Goal: Find contact information: Find contact information

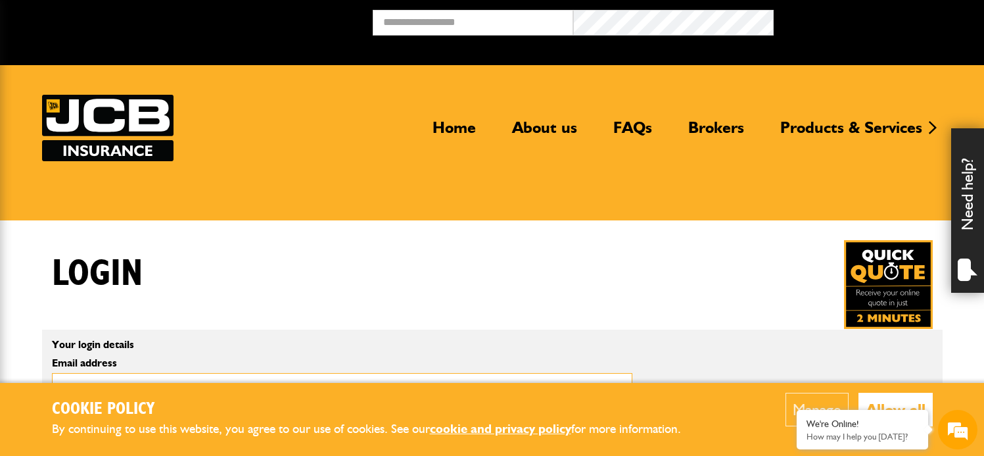
type input "**********"
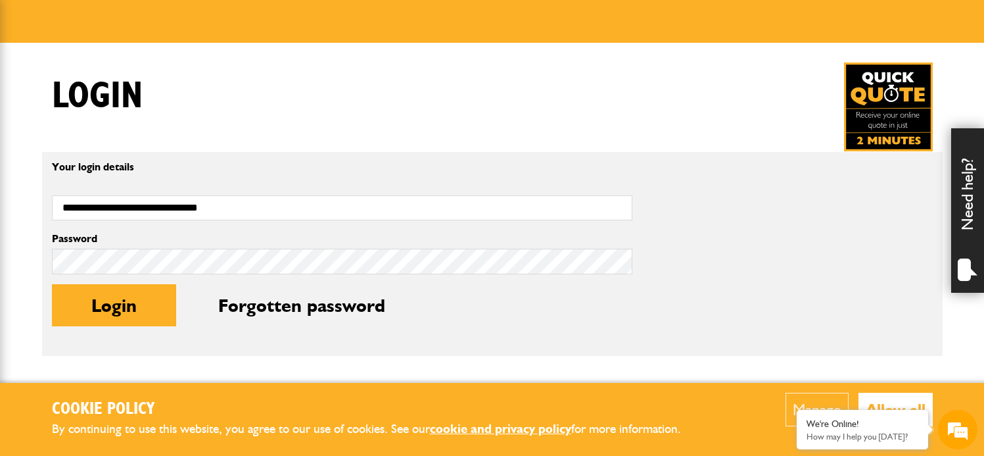
scroll to position [181, 0]
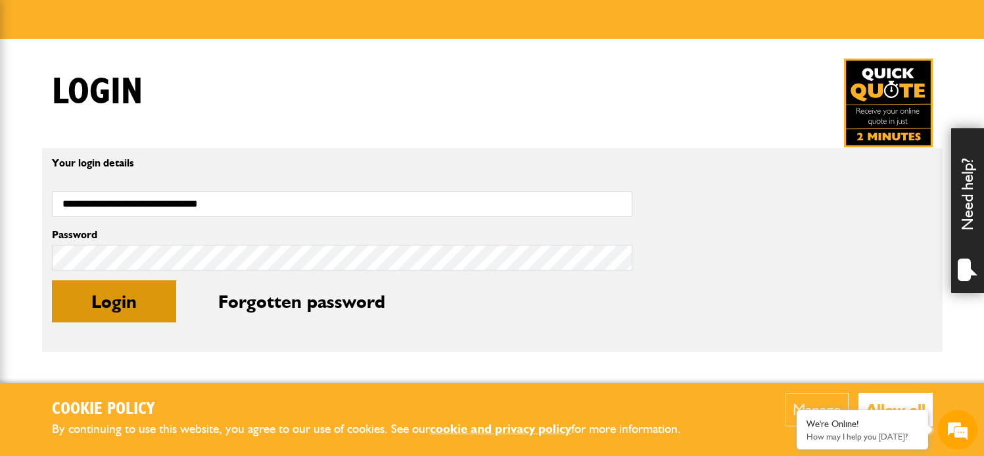
click at [126, 301] on button "Login" at bounding box center [114, 301] width 124 height 42
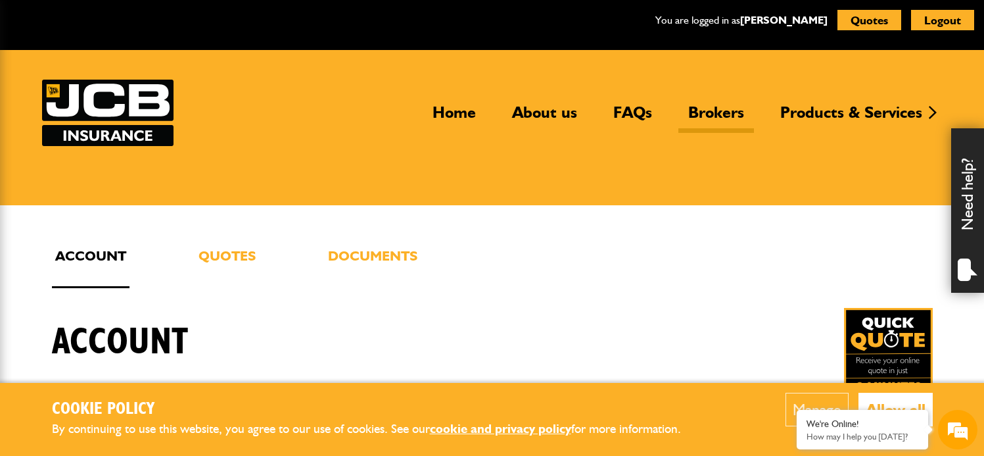
click at [723, 114] on link "Brokers" at bounding box center [717, 118] width 76 height 30
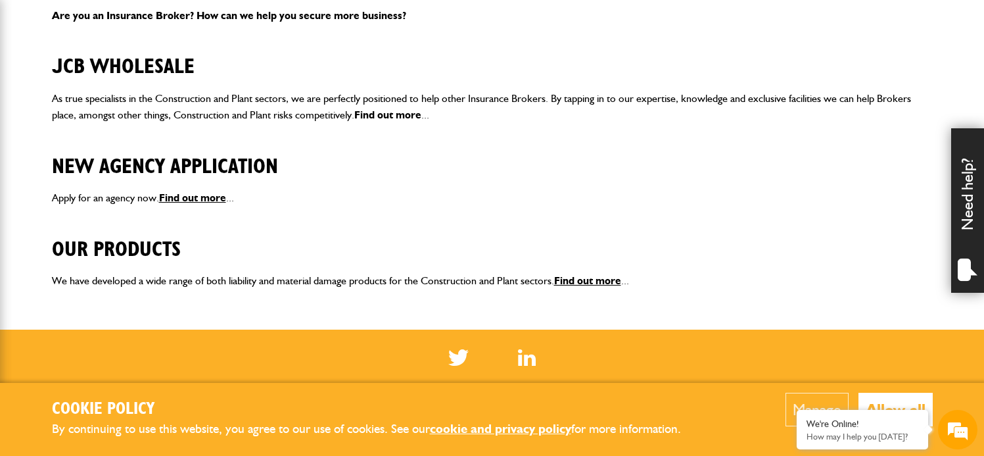
click at [405, 112] on link "Find out more" at bounding box center [387, 114] width 67 height 12
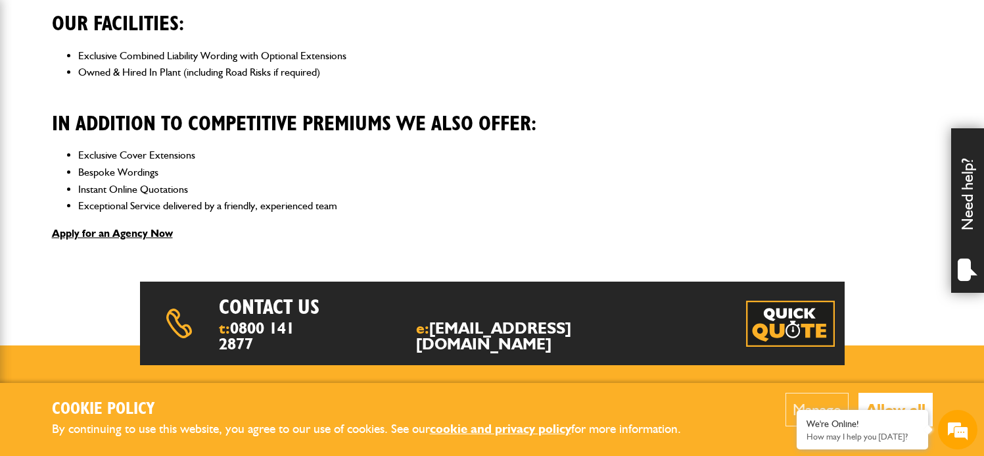
scroll to position [407, 0]
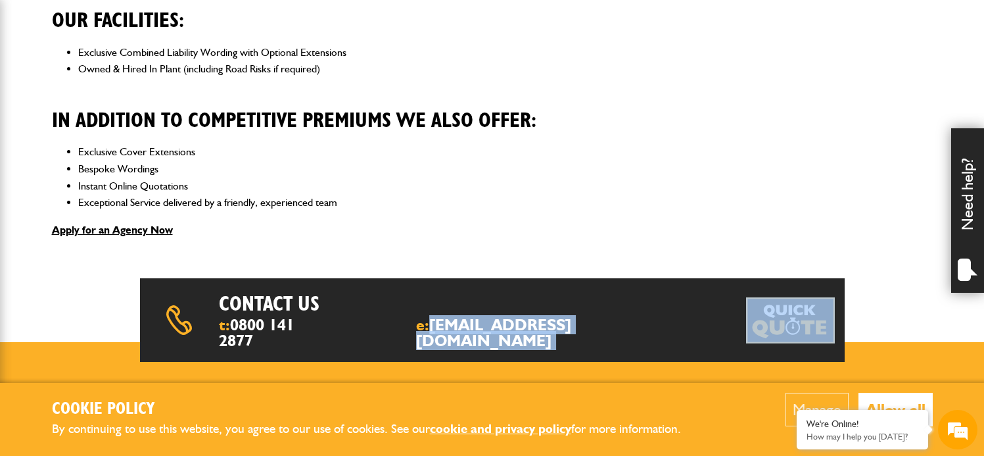
drag, startPoint x: 465, startPoint y: 323, endPoint x: 610, endPoint y: 329, distance: 145.5
click at [610, 329] on div "Contact us t: [PHONE_NUMBER] e: [EMAIL_ADDRESS][DOMAIN_NAME]" at bounding box center [492, 319] width 705 height 83
drag, startPoint x: 610, startPoint y: 329, endPoint x: 583, endPoint y: 327, distance: 27.0
copy div "[EMAIL_ADDRESS][DOMAIN_NAME]"
